Goal: Check status

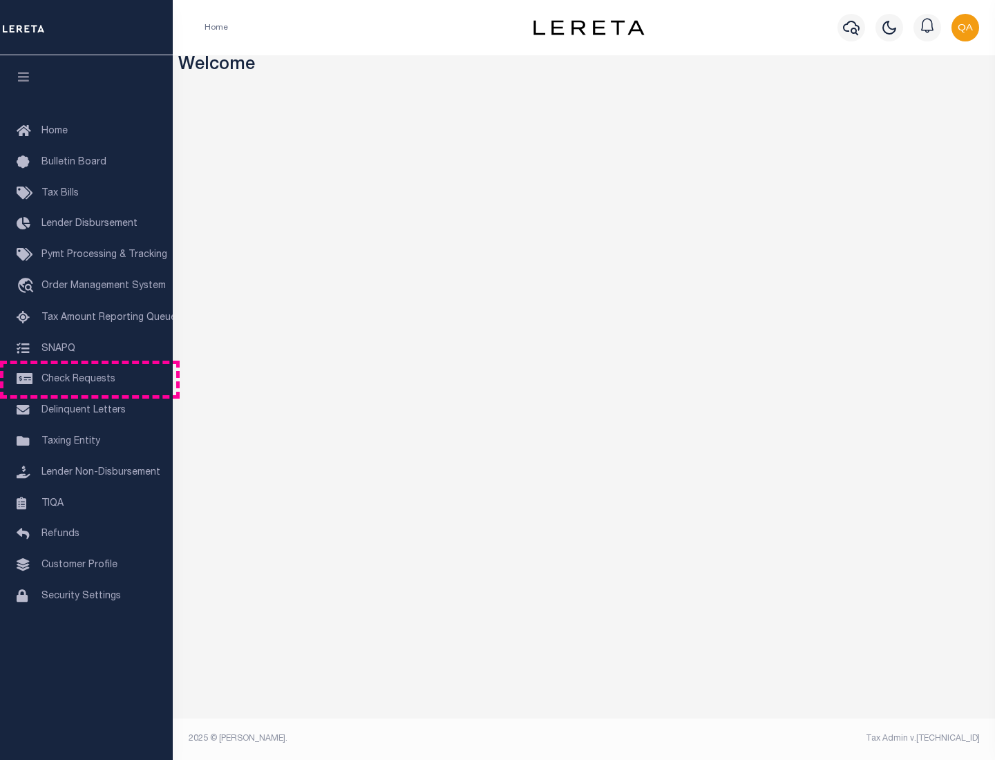
click at [86, 379] on span "Check Requests" at bounding box center [78, 380] width 74 height 10
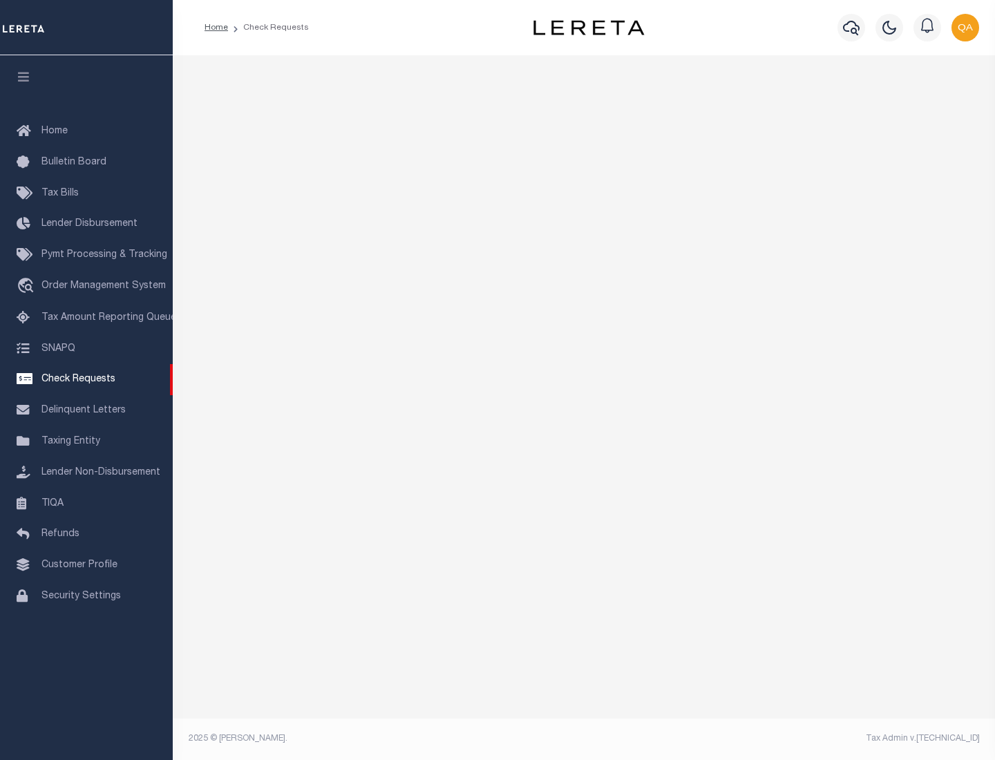
select select "50"
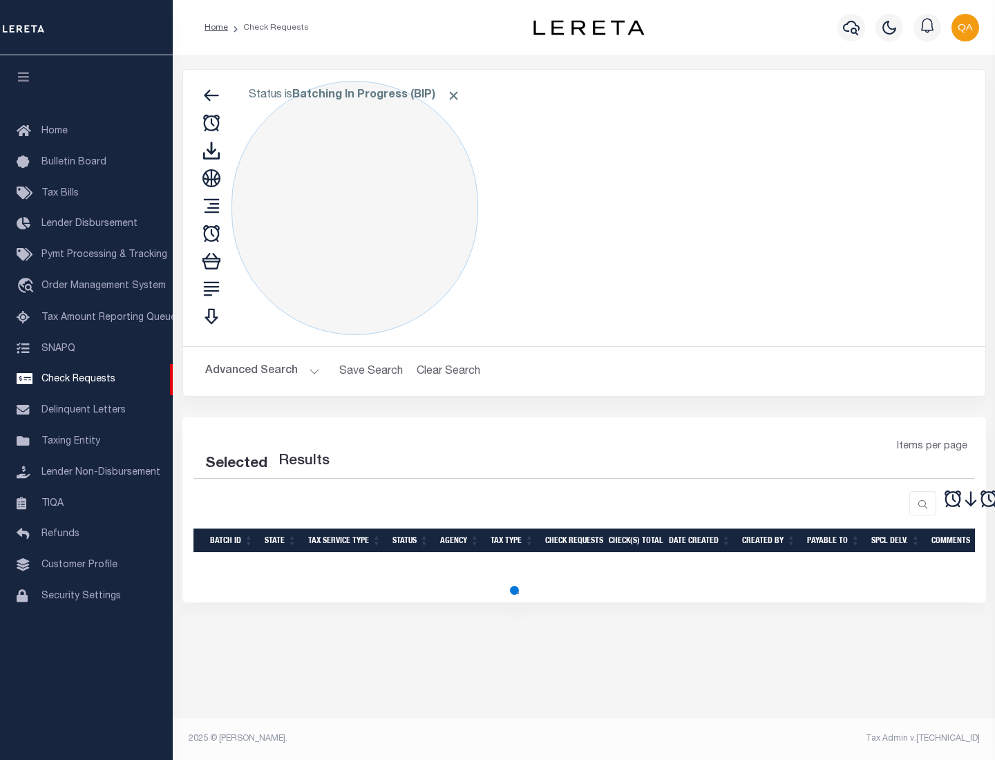
select select "50"
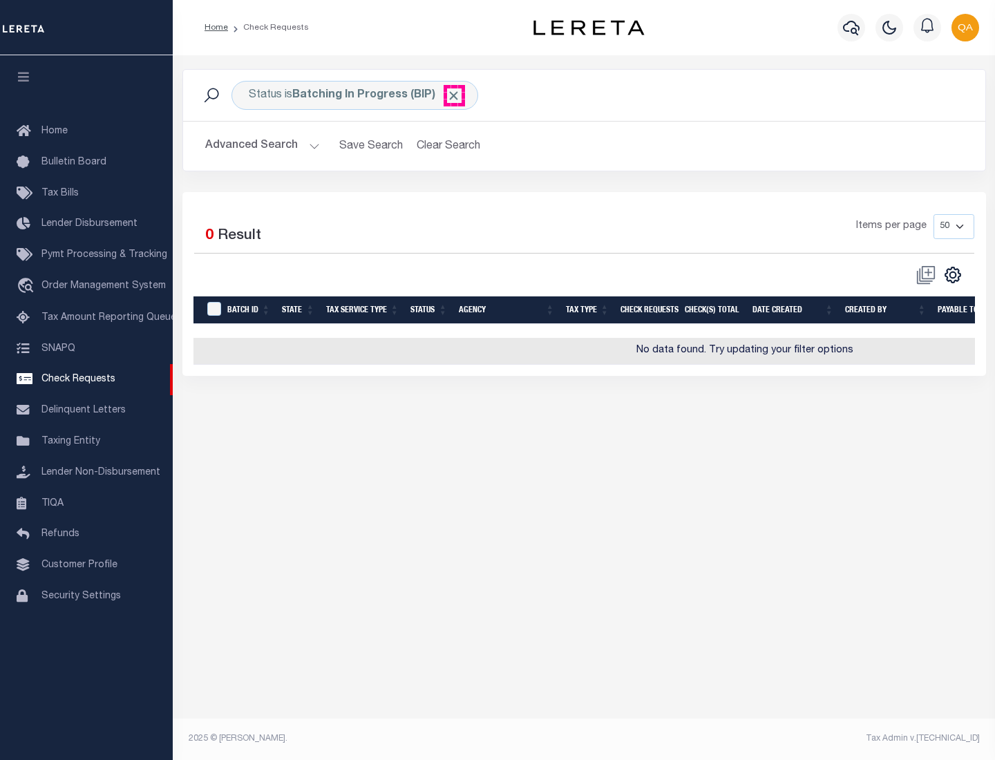
click at [454, 95] on span "Click to Remove" at bounding box center [454, 95] width 15 height 15
